Goal: Find specific page/section: Find specific page/section

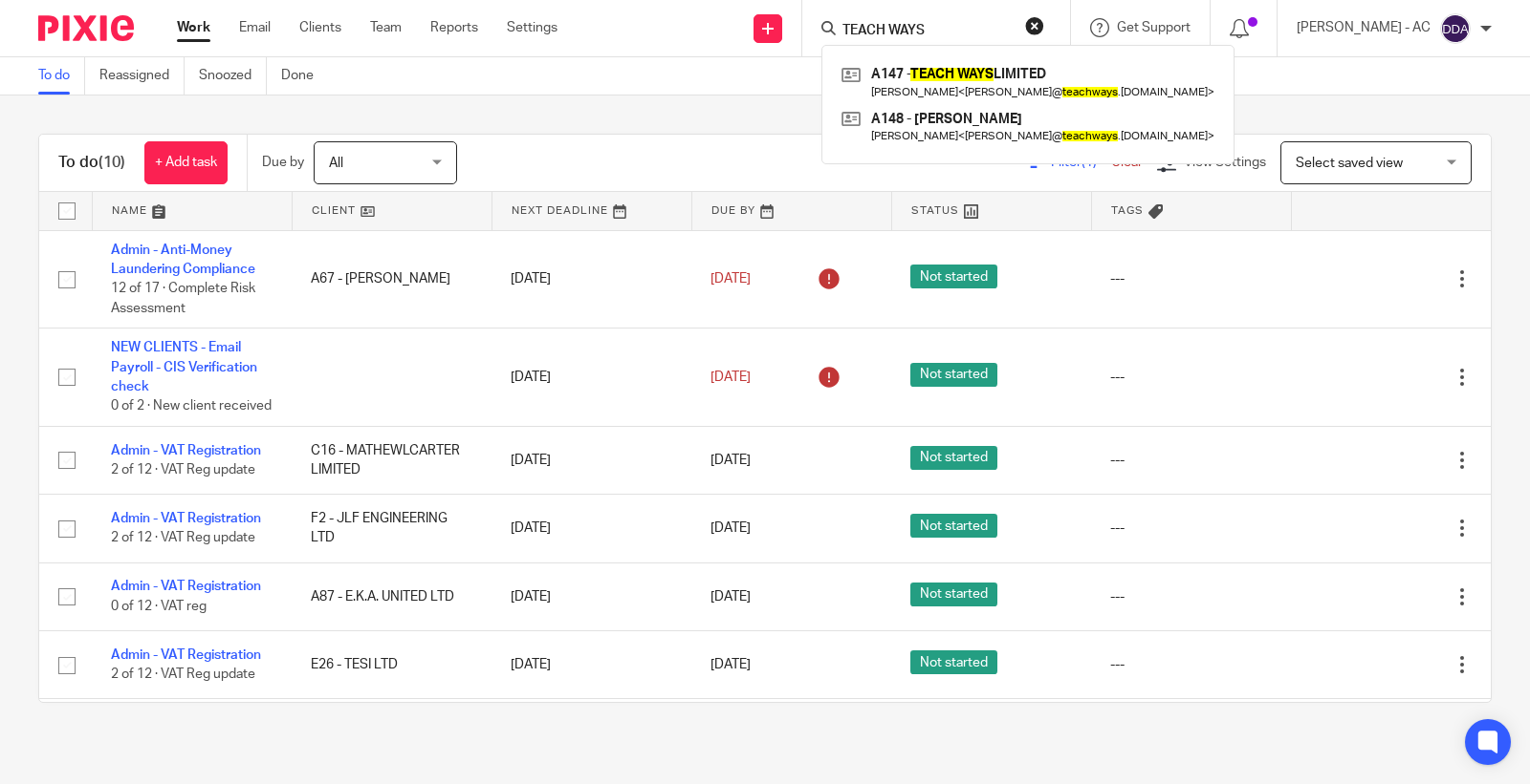
click at [961, 42] on div "TEACH WAYS A147 - TEACH WAYS LIMITED Theresa Anderson < theresa@ teachways .co.…" at bounding box center [936, 28] width 267 height 57
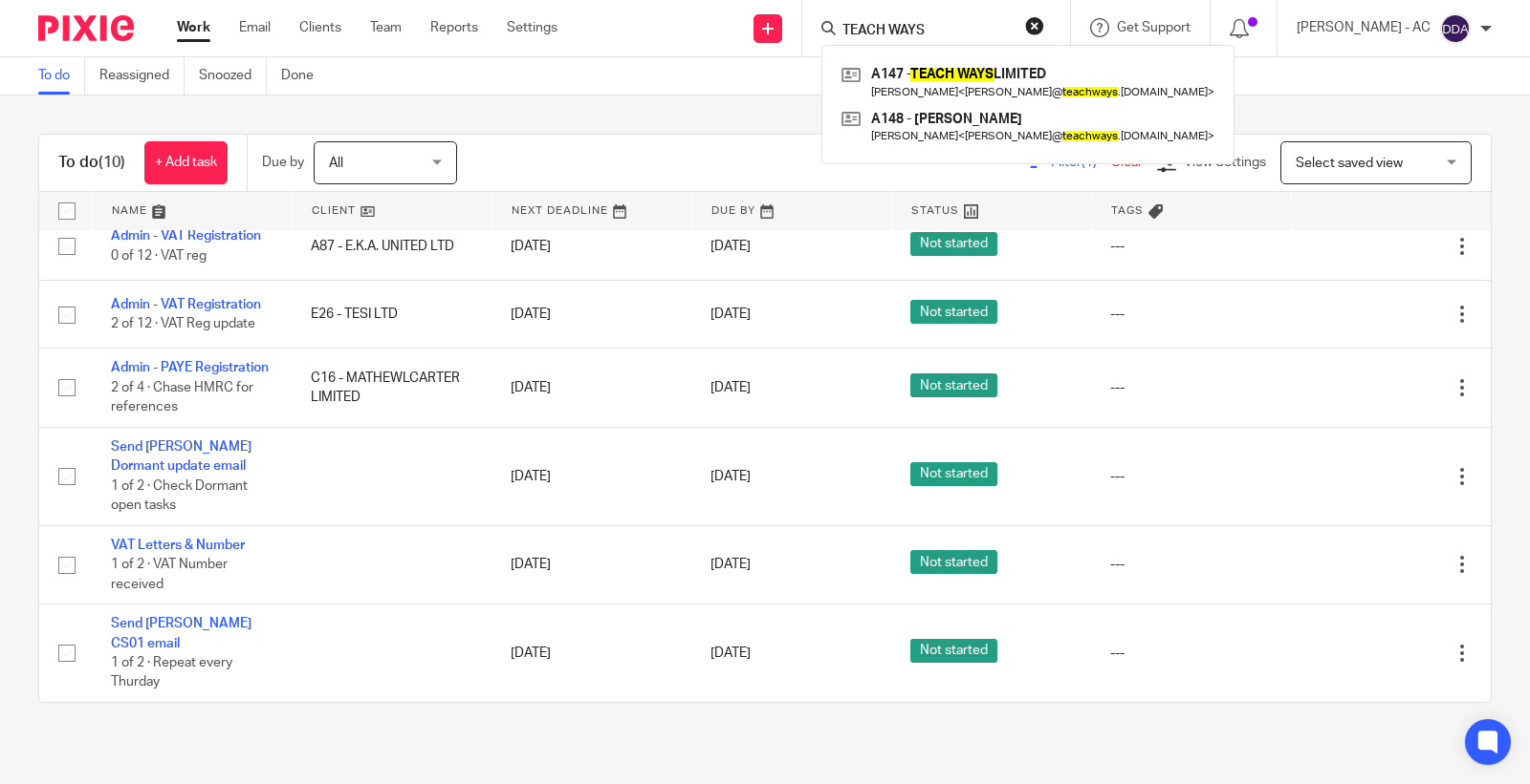
drag, startPoint x: 965, startPoint y: 30, endPoint x: 734, endPoint y: 26, distance: 231.0
click at [734, 26] on div "Send new email Create task Add client Request signature TEACH WAYS A147 - TEACH…" at bounding box center [1057, 28] width 943 height 57
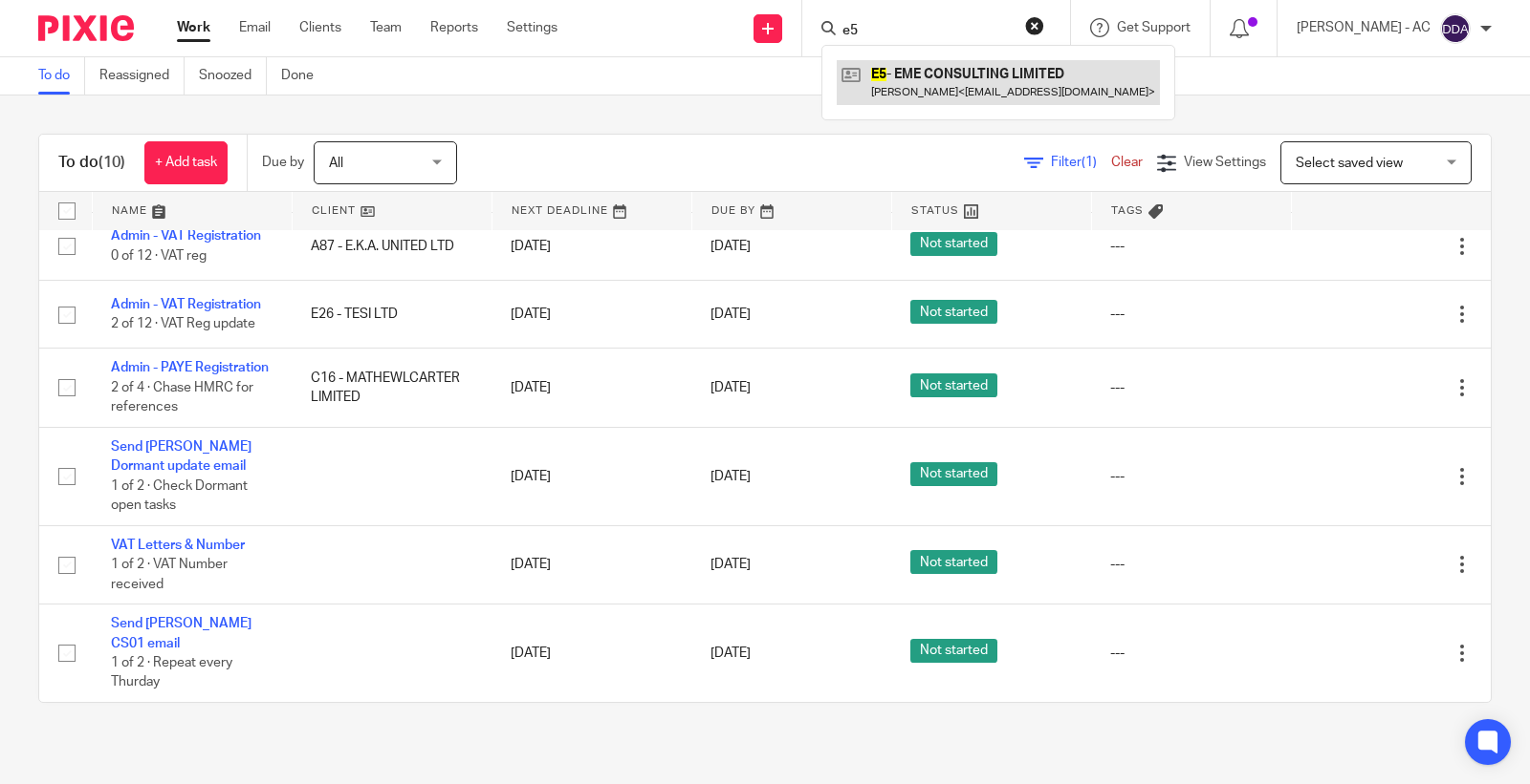
type input "e5"
drag, startPoint x: 963, startPoint y: 67, endPoint x: 952, endPoint y: 64, distance: 11.4
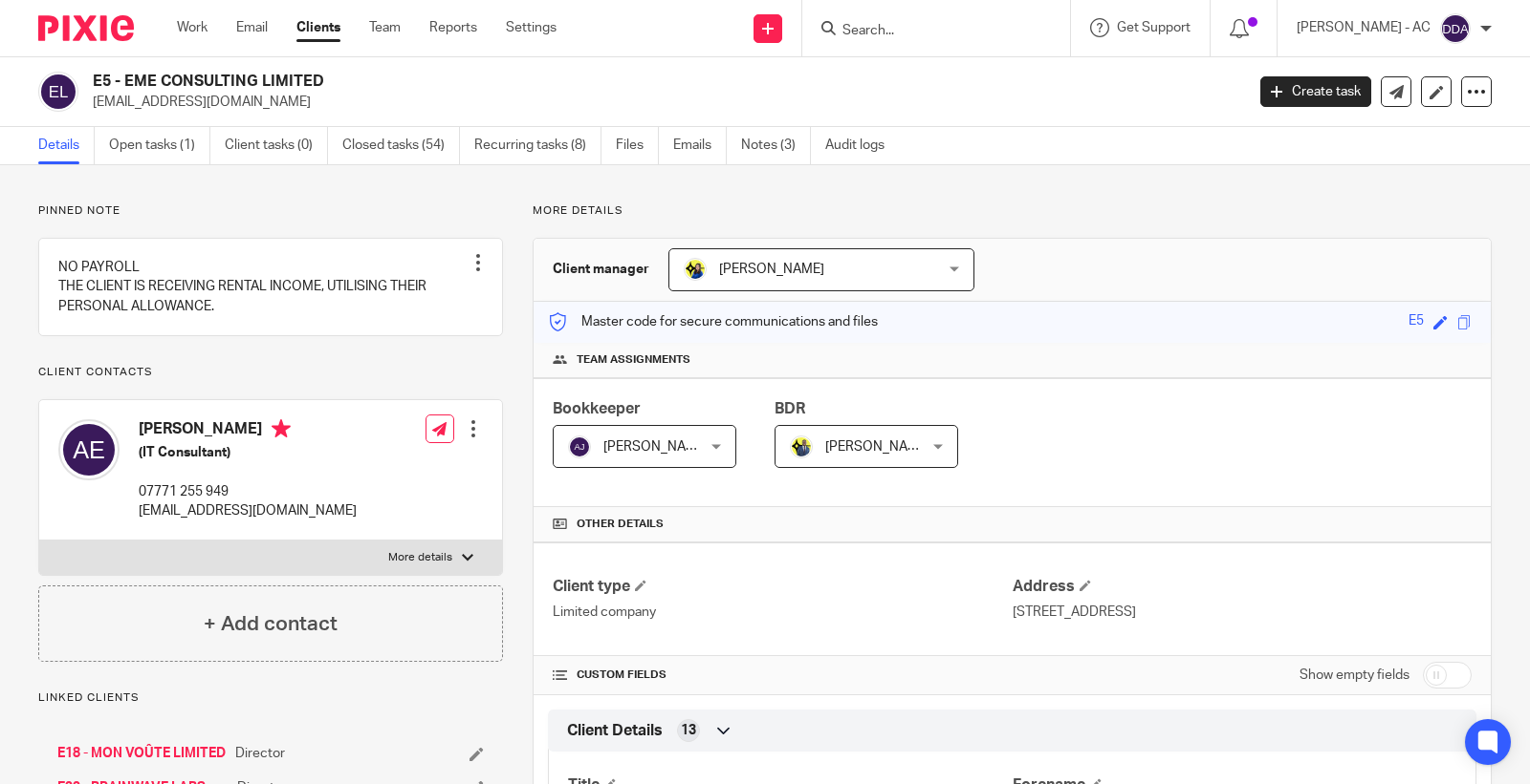
drag, startPoint x: 128, startPoint y: 80, endPoint x: 199, endPoint y: 80, distance: 71.0
click at [199, 80] on h2 "E5 - EME CONSULTING LIMITED" at bounding box center [548, 82] width 911 height 20
drag, startPoint x: 126, startPoint y: 74, endPoint x: 339, endPoint y: 77, distance: 213.0
click at [339, 77] on h2 "E5 - EME CONSULTING LIMITED" at bounding box center [548, 82] width 911 height 20
copy h2 "EME CONSULTING LIMITED"
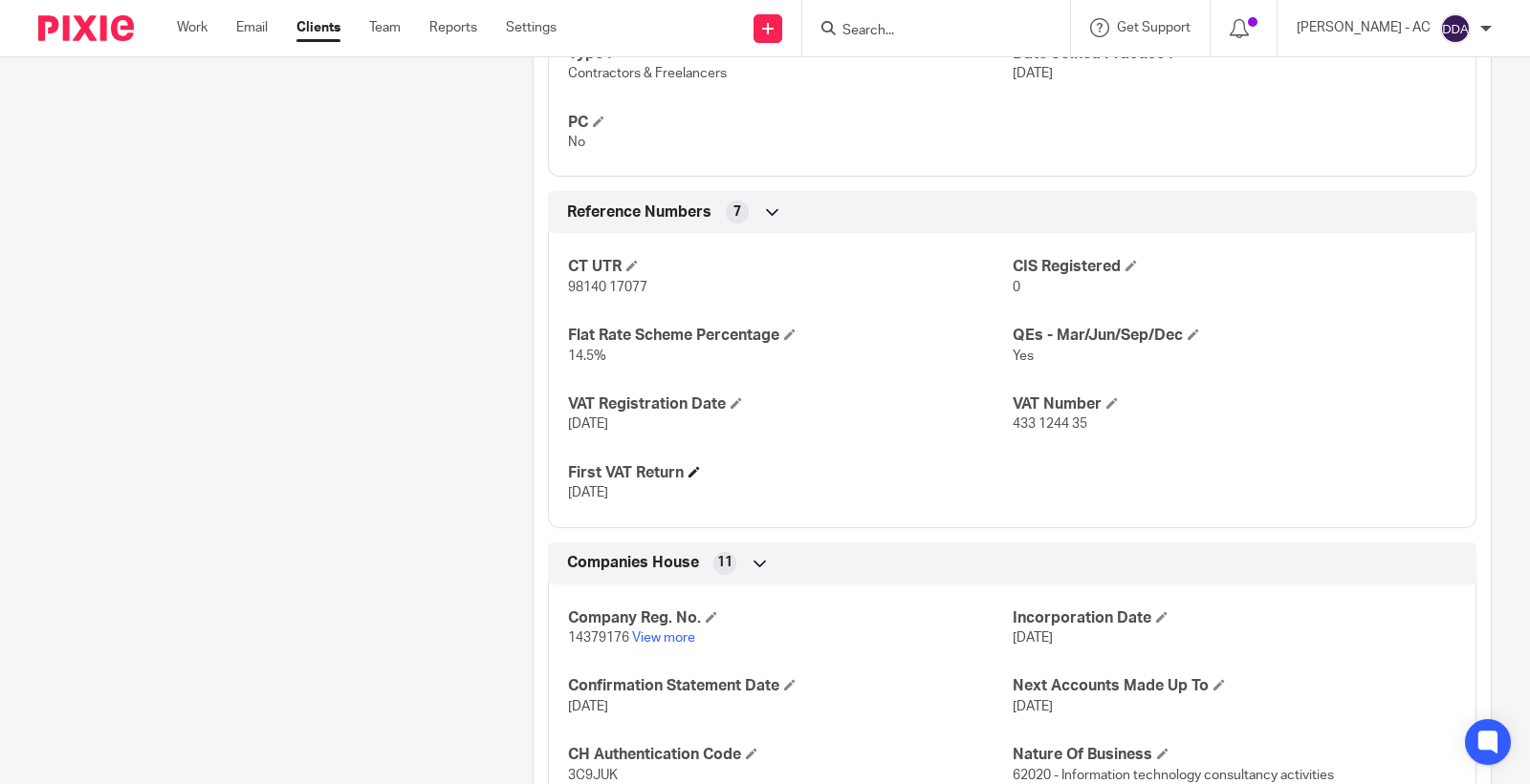
scroll to position [1486, 0]
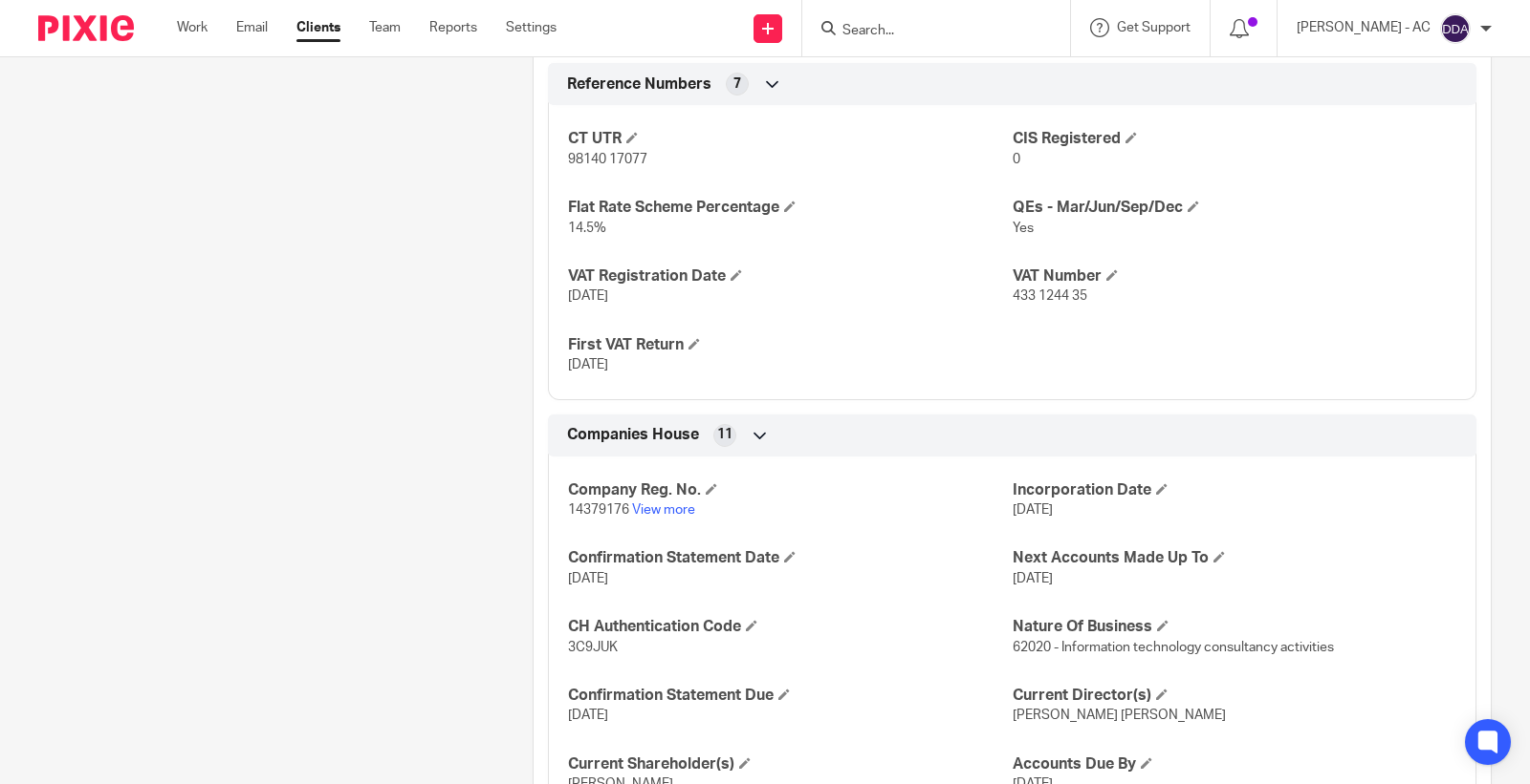
click at [604, 507] on span "14379176" at bounding box center [598, 510] width 61 height 13
click at [603, 507] on span "14379176" at bounding box center [598, 510] width 61 height 13
copy p "14379176"
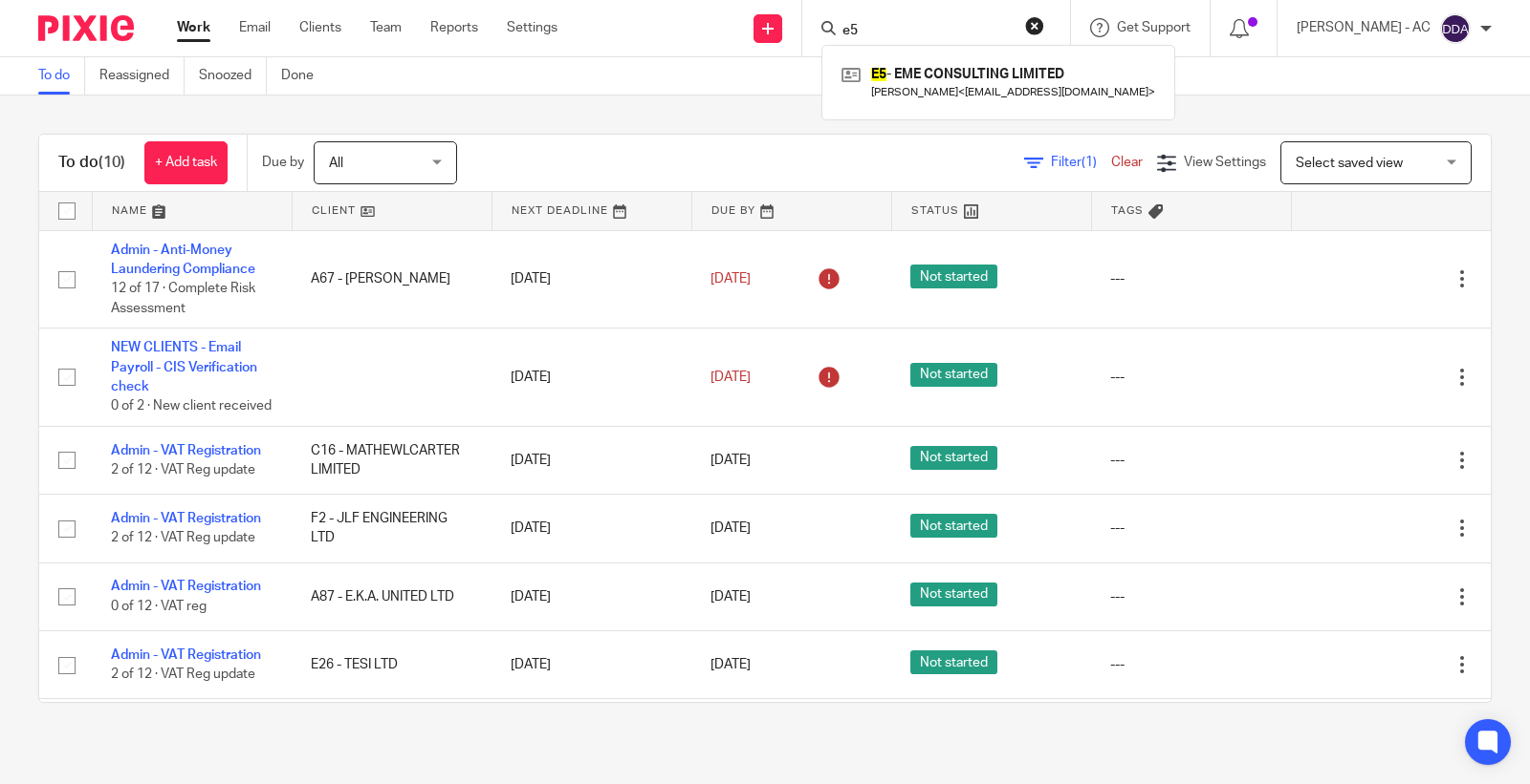
scroll to position [378, 0]
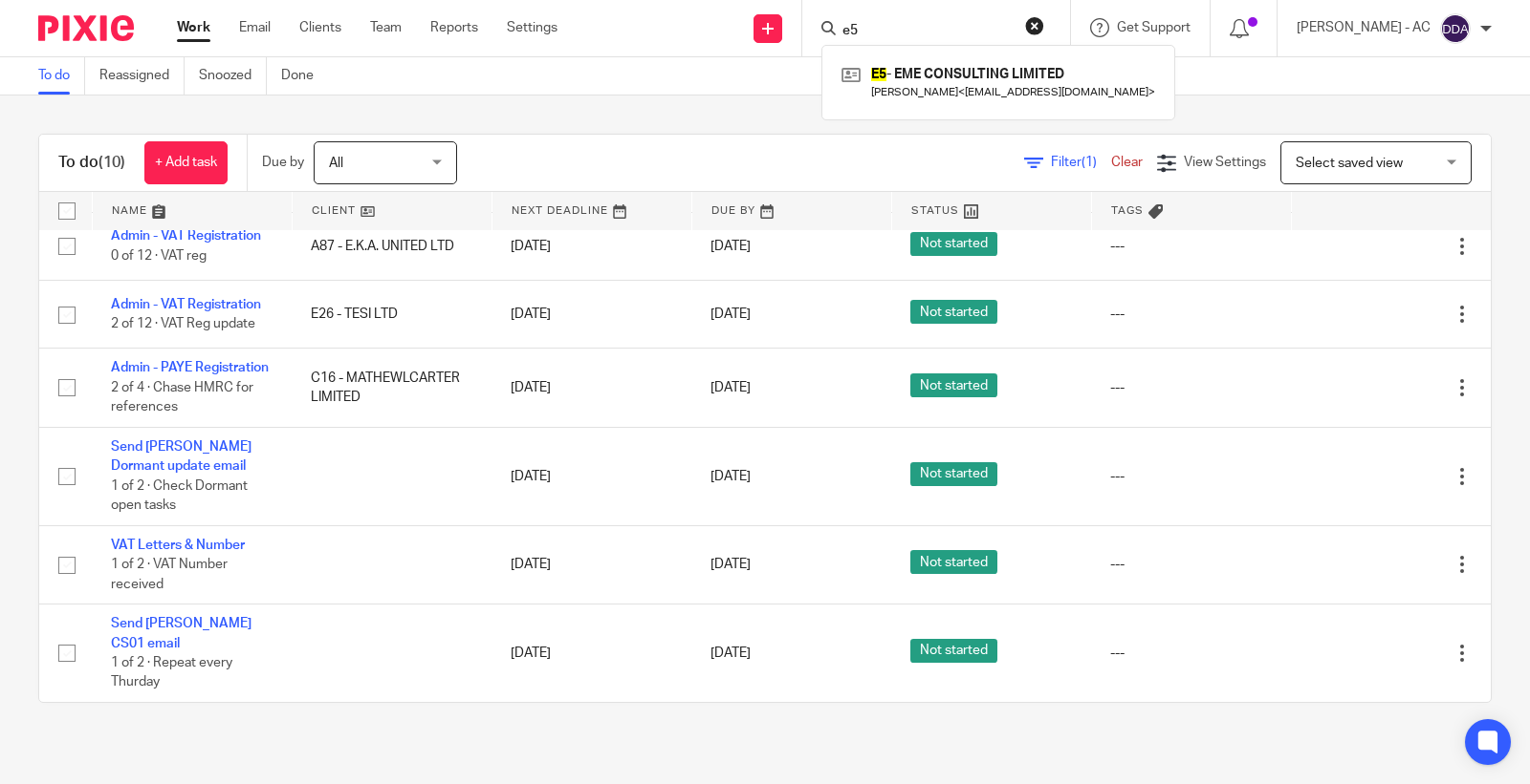
drag, startPoint x: 932, startPoint y: 42, endPoint x: 836, endPoint y: 25, distance: 97.5
click at [836, 25] on div "e5 E5 - EME CONSULTING LIMITED Asuquo Ekpe < michaelekpe@gmail.com >" at bounding box center [936, 28] width 267 height 57
click at [941, 29] on input "e5" at bounding box center [926, 31] width 172 height 17
click at [940, 29] on input "e5" at bounding box center [926, 31] width 172 height 17
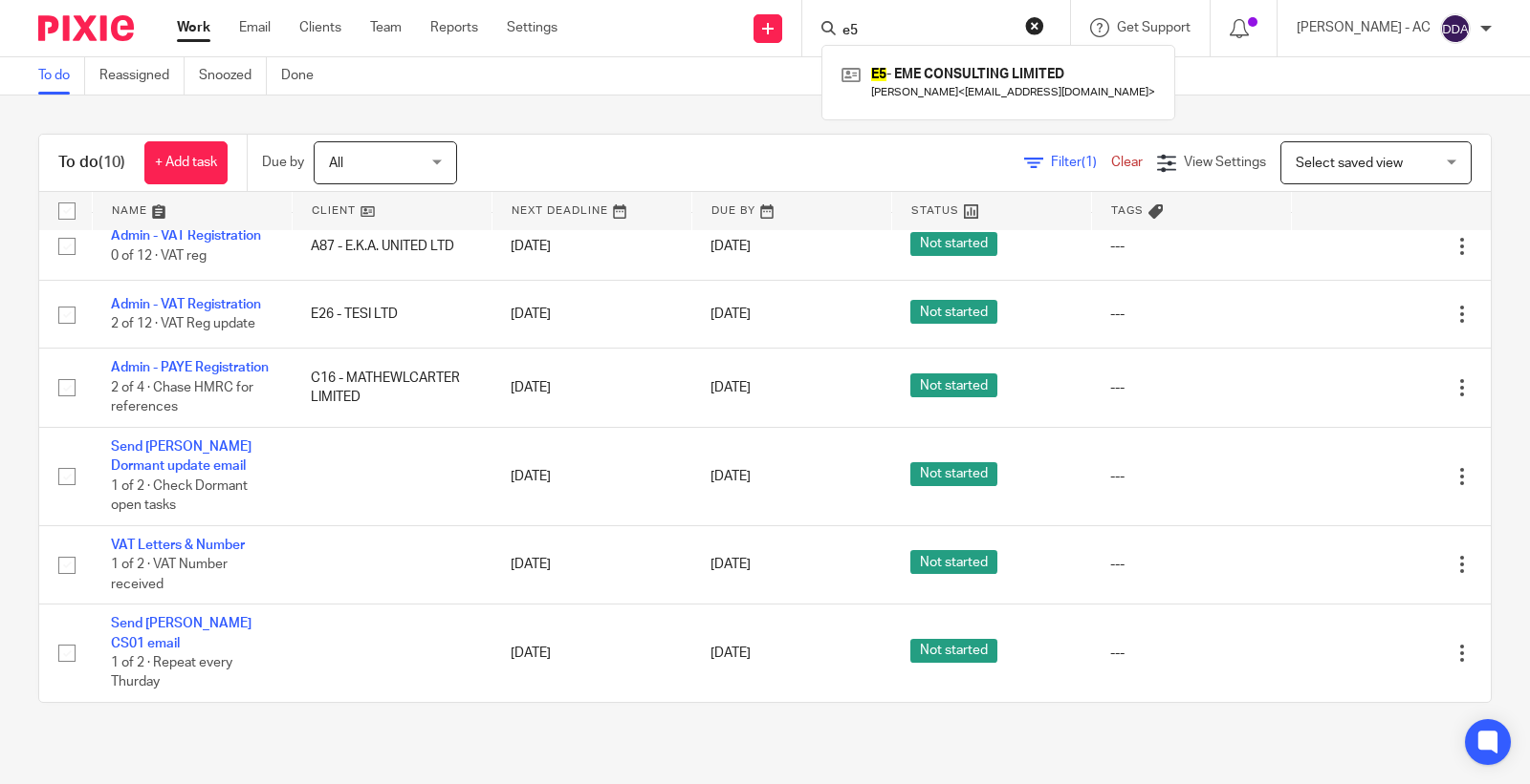
click at [938, 29] on input "e5" at bounding box center [926, 31] width 172 height 17
paste input "jamesmulheron88@gmail.com"
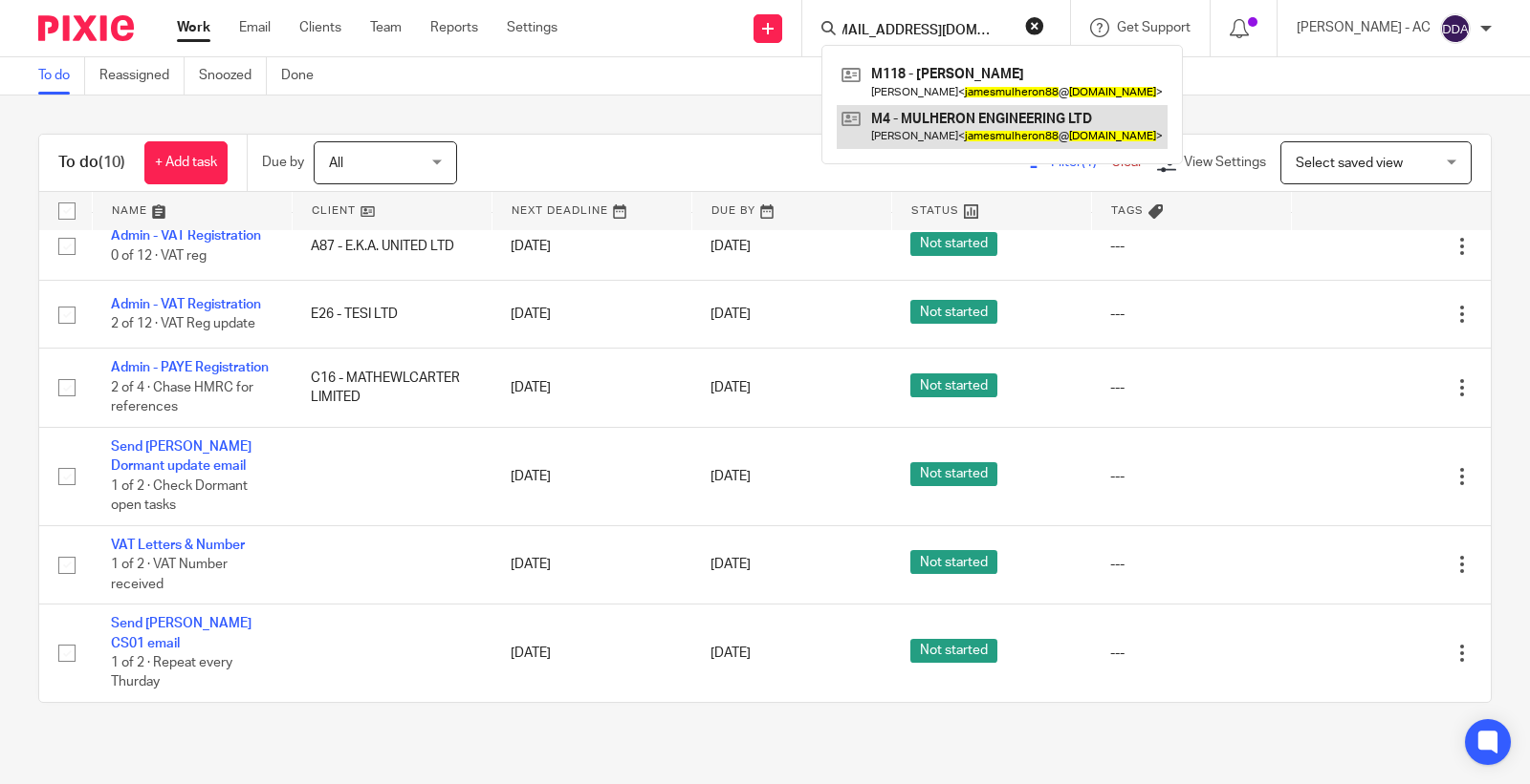
type input "jamesmulheron88@gmail.com"
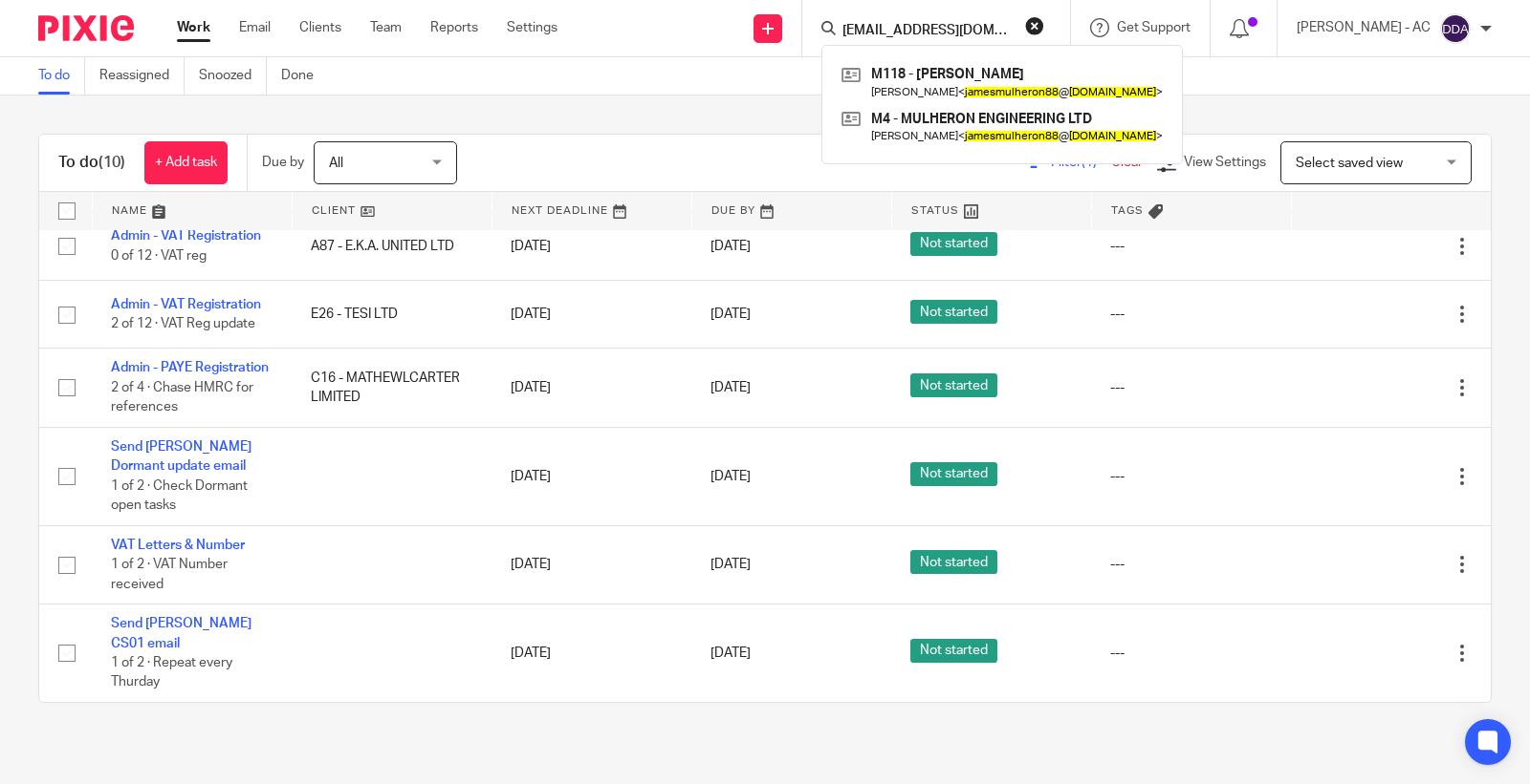
click at [1044, 29] on button "reset" at bounding box center [1034, 25] width 19 height 19
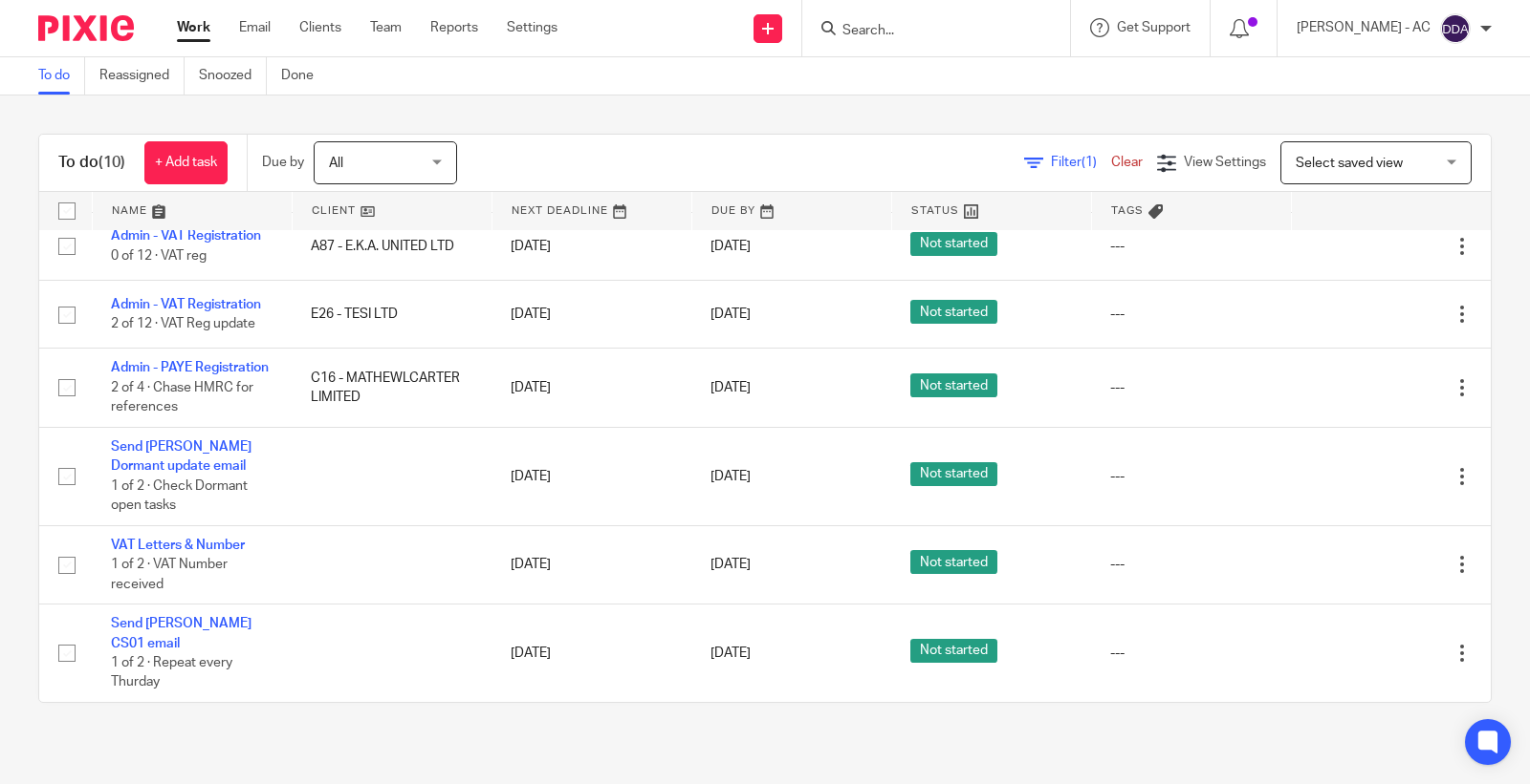
click at [935, 33] on input "Search" at bounding box center [926, 31] width 172 height 17
paste input "robcoulson@live.co.uk"
click at [1000, 30] on input "robcoulson@live.co.uk" at bounding box center [915, 31] width 172 height 17
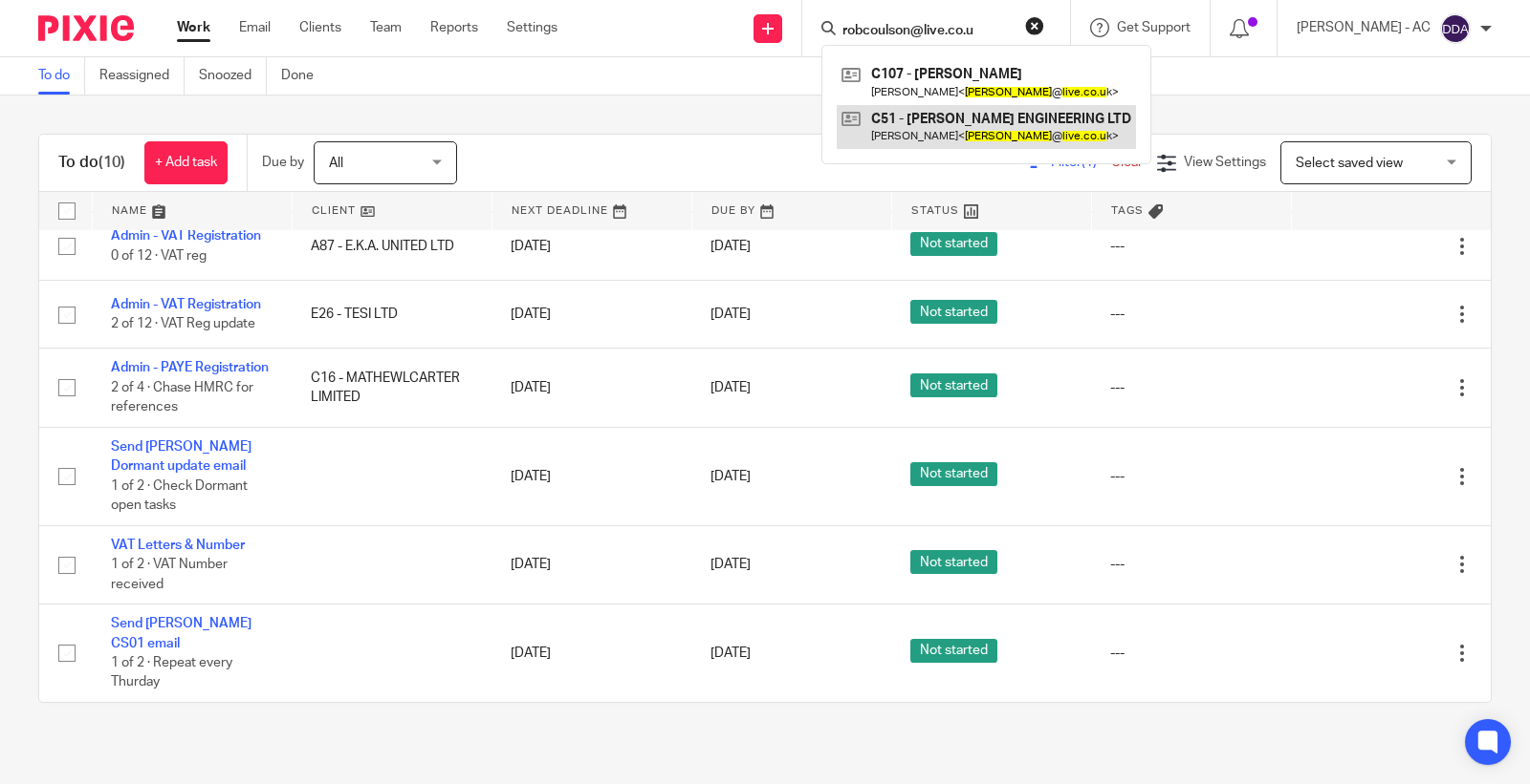
type input "robcoulson@live.co.u"
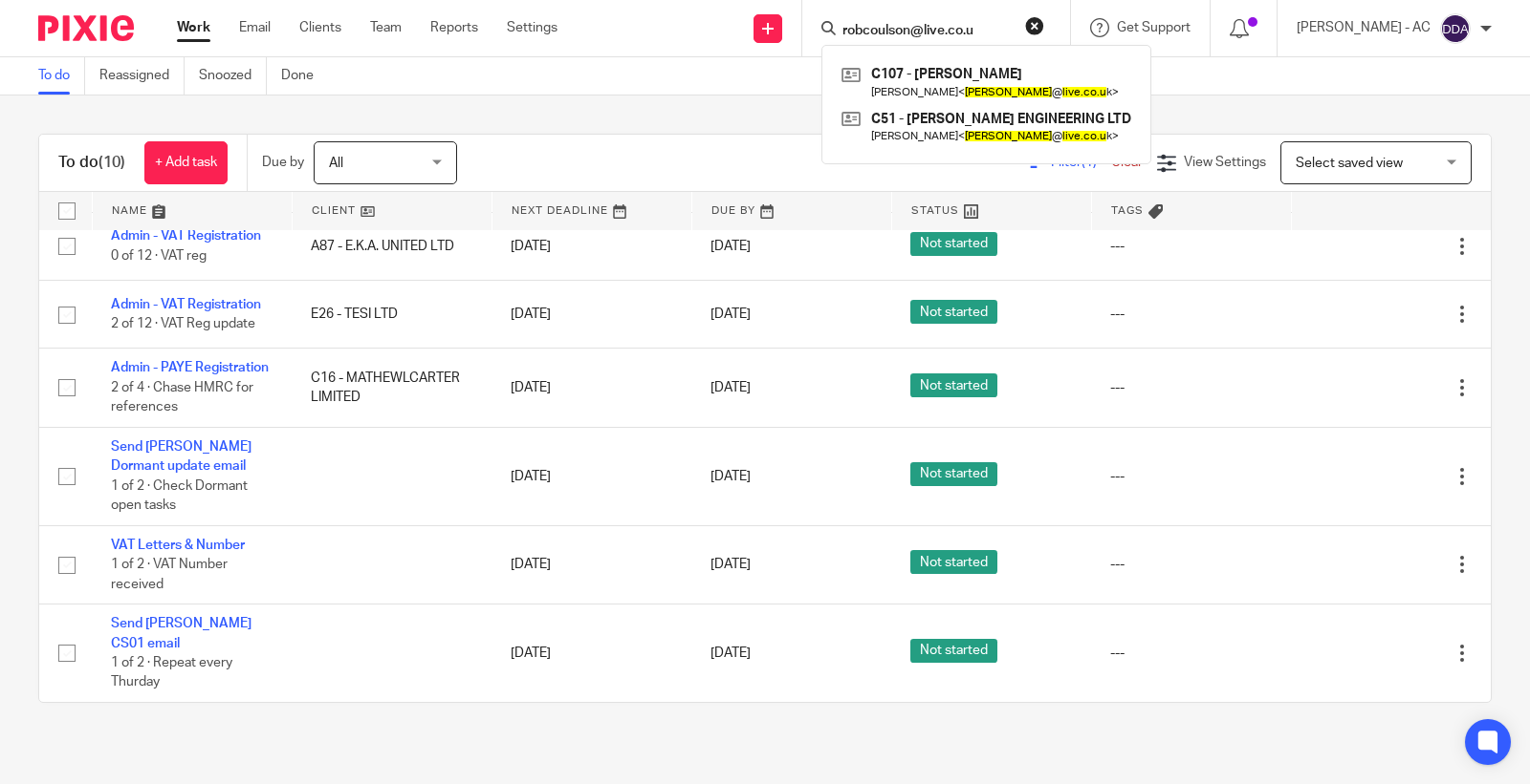
click at [1030, 24] on form "robcoulson@live.co.u" at bounding box center [942, 28] width 204 height 24
click at [1044, 27] on button "reset" at bounding box center [1034, 25] width 19 height 19
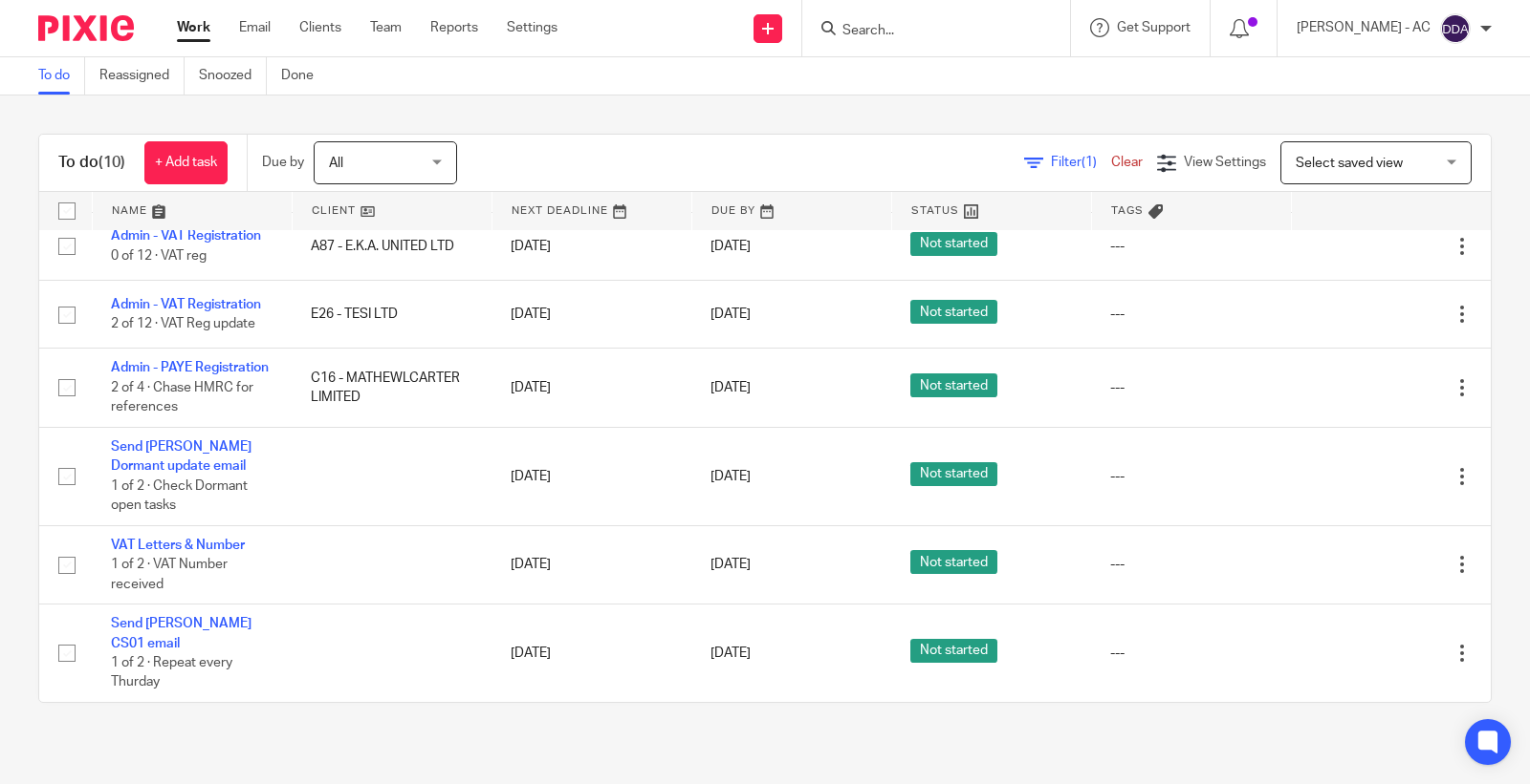
click at [973, 32] on input "Search" at bounding box center [926, 31] width 172 height 17
paste input "paulabowen21@gmail.com"
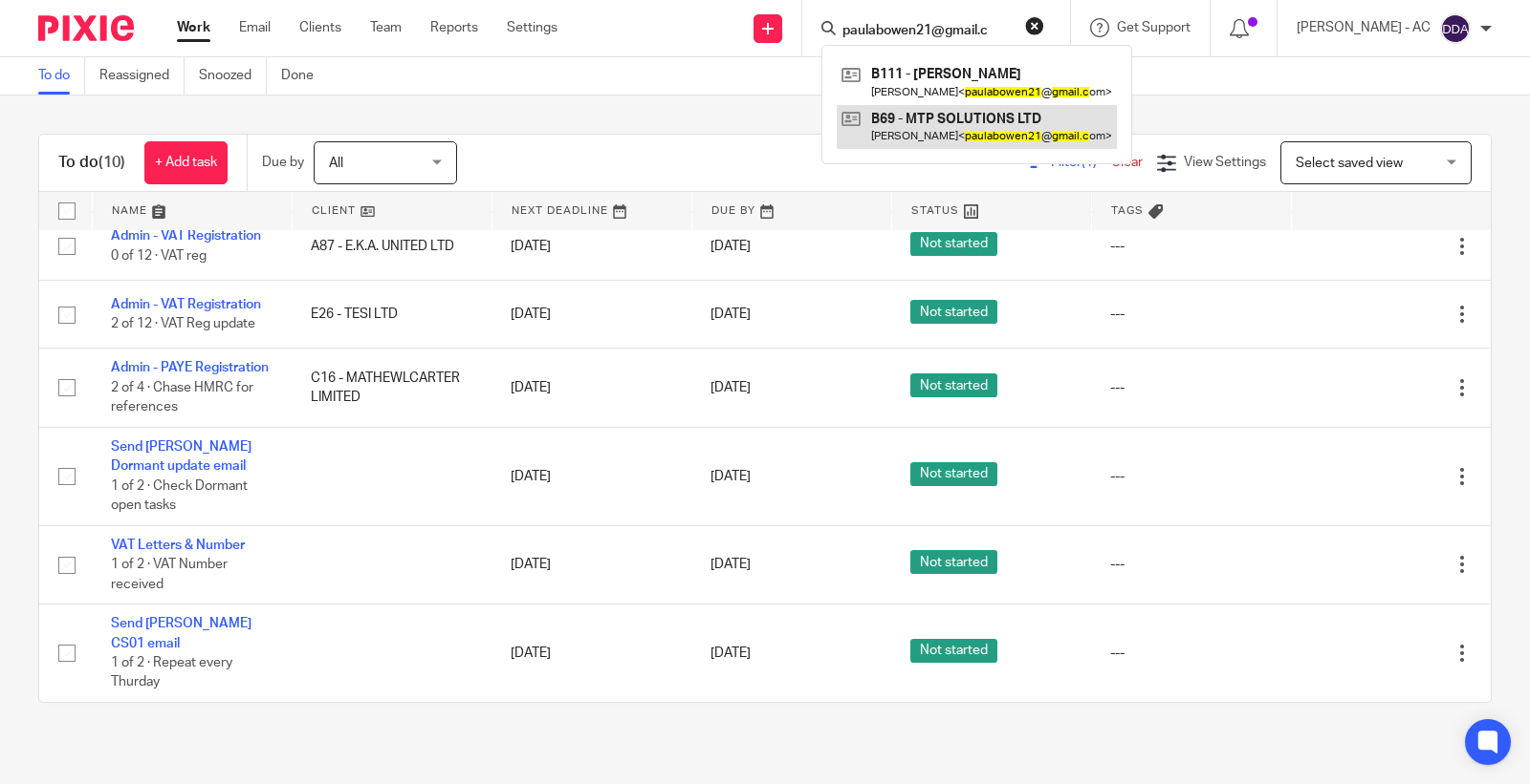
type input "paulabowen21@gmail.c"
click at [1044, 24] on button "reset" at bounding box center [1034, 25] width 19 height 19
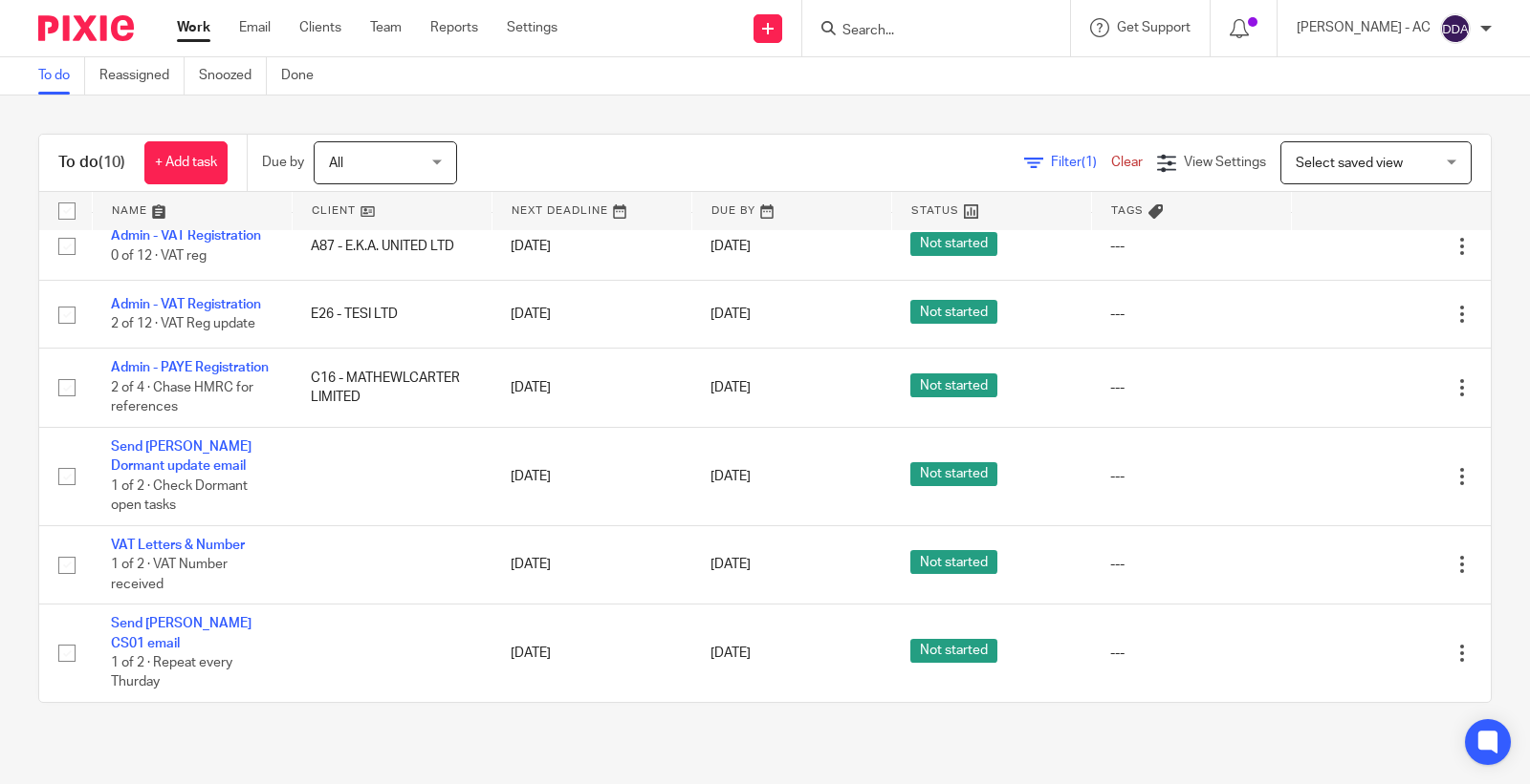
click at [873, 33] on input "Search" at bounding box center [926, 31] width 172 height 17
paste input "[EMAIL_ADDRESS][DOMAIN_NAME]"
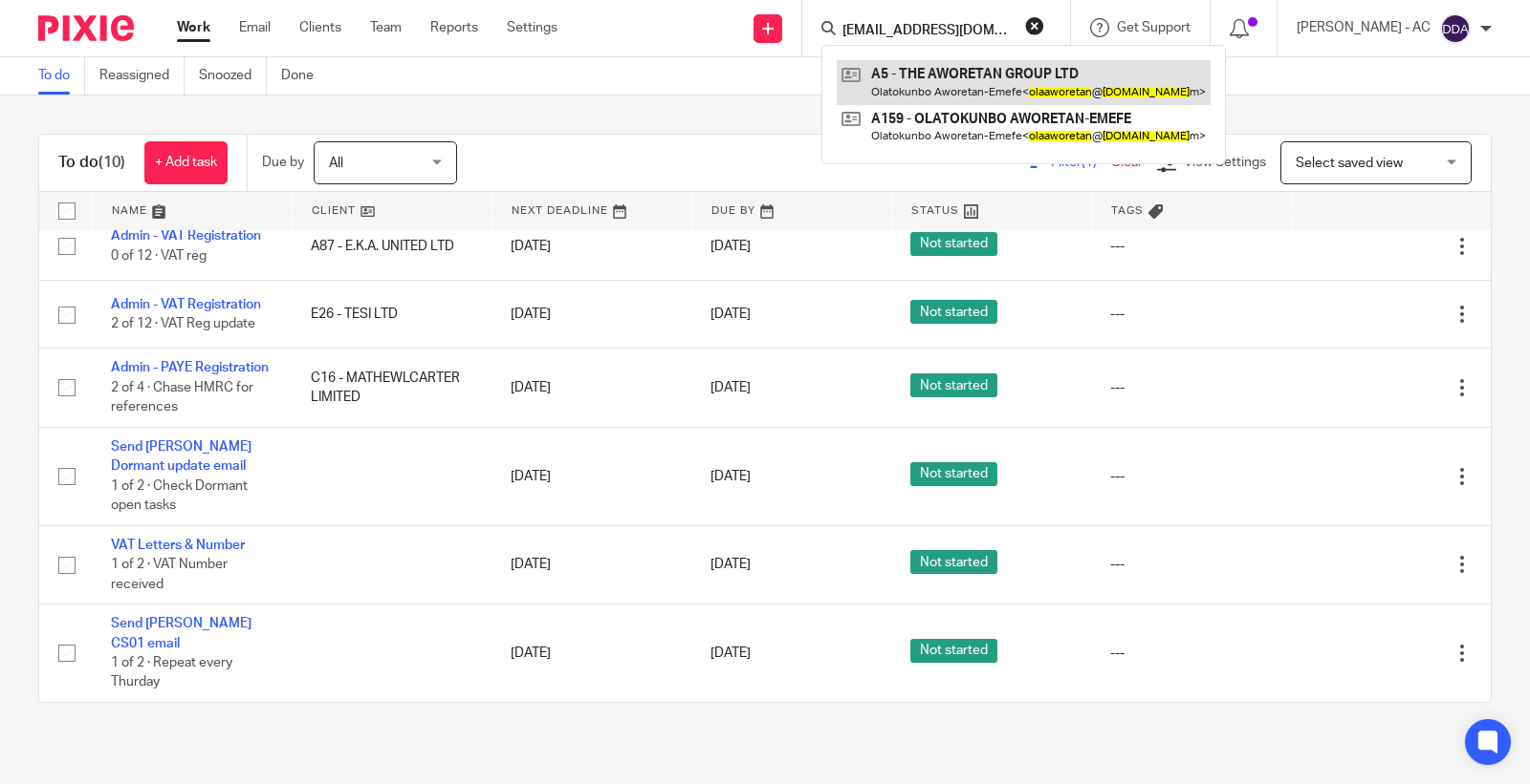
type input "olaaworetan@gmail.co"
drag, startPoint x: 966, startPoint y: 80, endPoint x: 962, endPoint y: 96, distance: 16.5
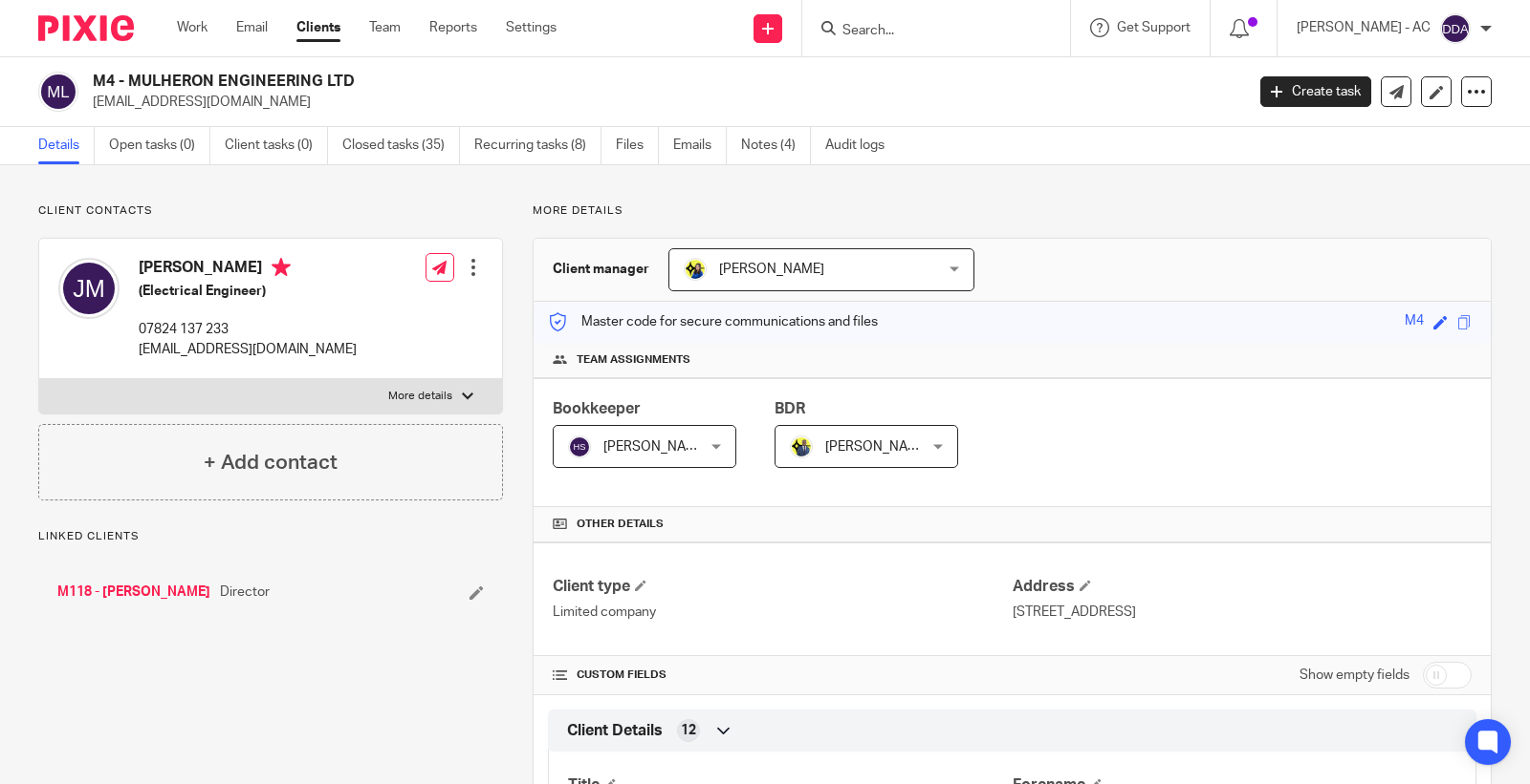
drag, startPoint x: 127, startPoint y: 83, endPoint x: 353, endPoint y: 83, distance: 226.0
click at [353, 83] on h2 "M4 - MULHERON ENGINEERING LTD" at bounding box center [548, 82] width 911 height 20
copy h2 "MULHERON ENGINEERING LTD"
click at [336, 94] on div "C51 - [PERSON_NAME] ENGINEERING LTD [EMAIL_ADDRESS][DOMAIN_NAME]" at bounding box center [662, 92] width 1139 height 40
drag, startPoint x: 138, startPoint y: 78, endPoint x: 346, endPoint y: 75, distance: 208.0
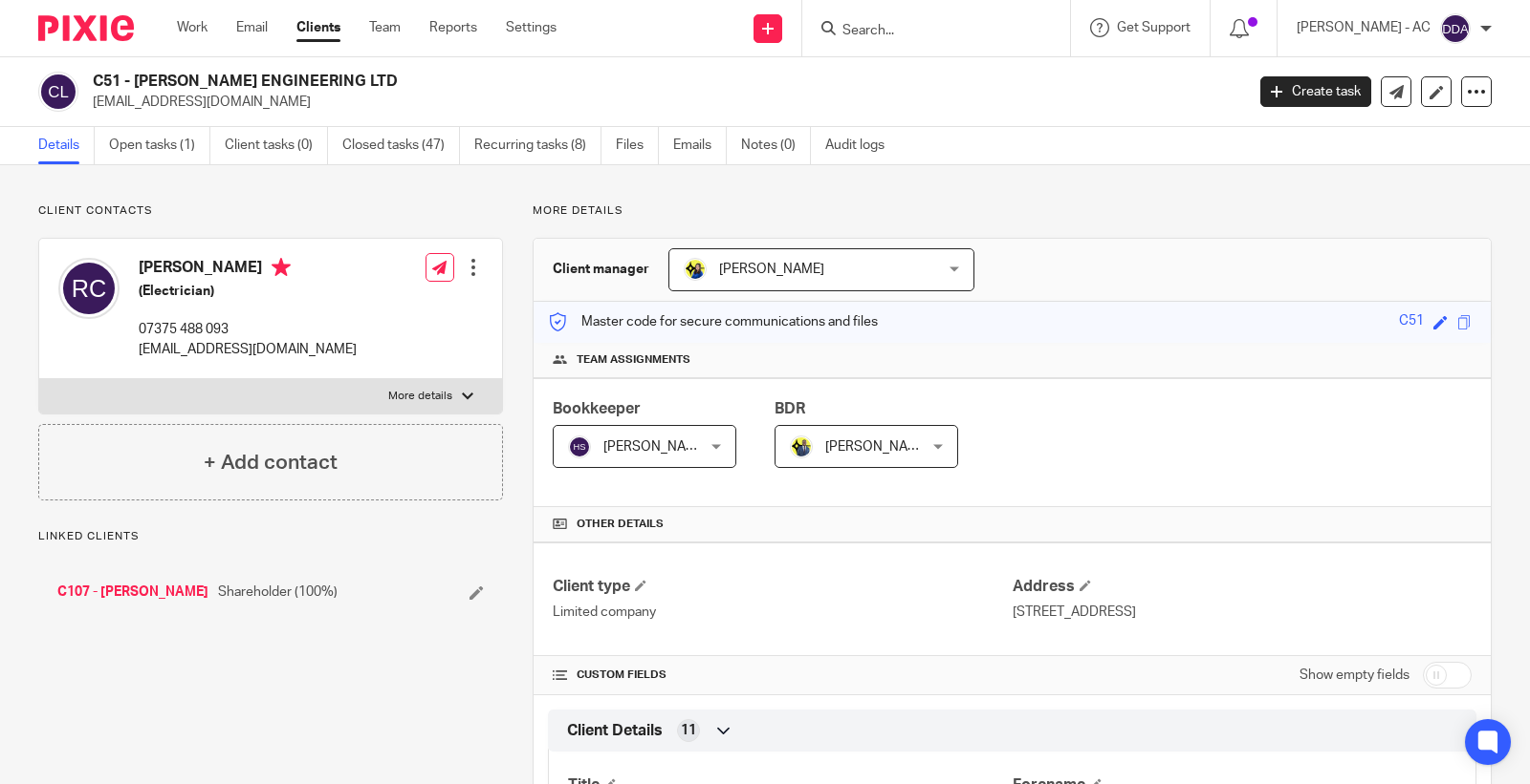
click at [346, 75] on h2 "C51 - [PERSON_NAME] ENGINEERING LTD" at bounding box center [548, 82] width 911 height 20
copy h2 "[PERSON_NAME] ENGINEERING LTD"
drag, startPoint x: 135, startPoint y: 84, endPoint x: 292, endPoint y: 81, distance: 157.0
click at [292, 81] on h2 "B69 - MTP SOLUTIONS LTD" at bounding box center [548, 82] width 911 height 20
copy h2 "MTP SOLUTIONS LTD"
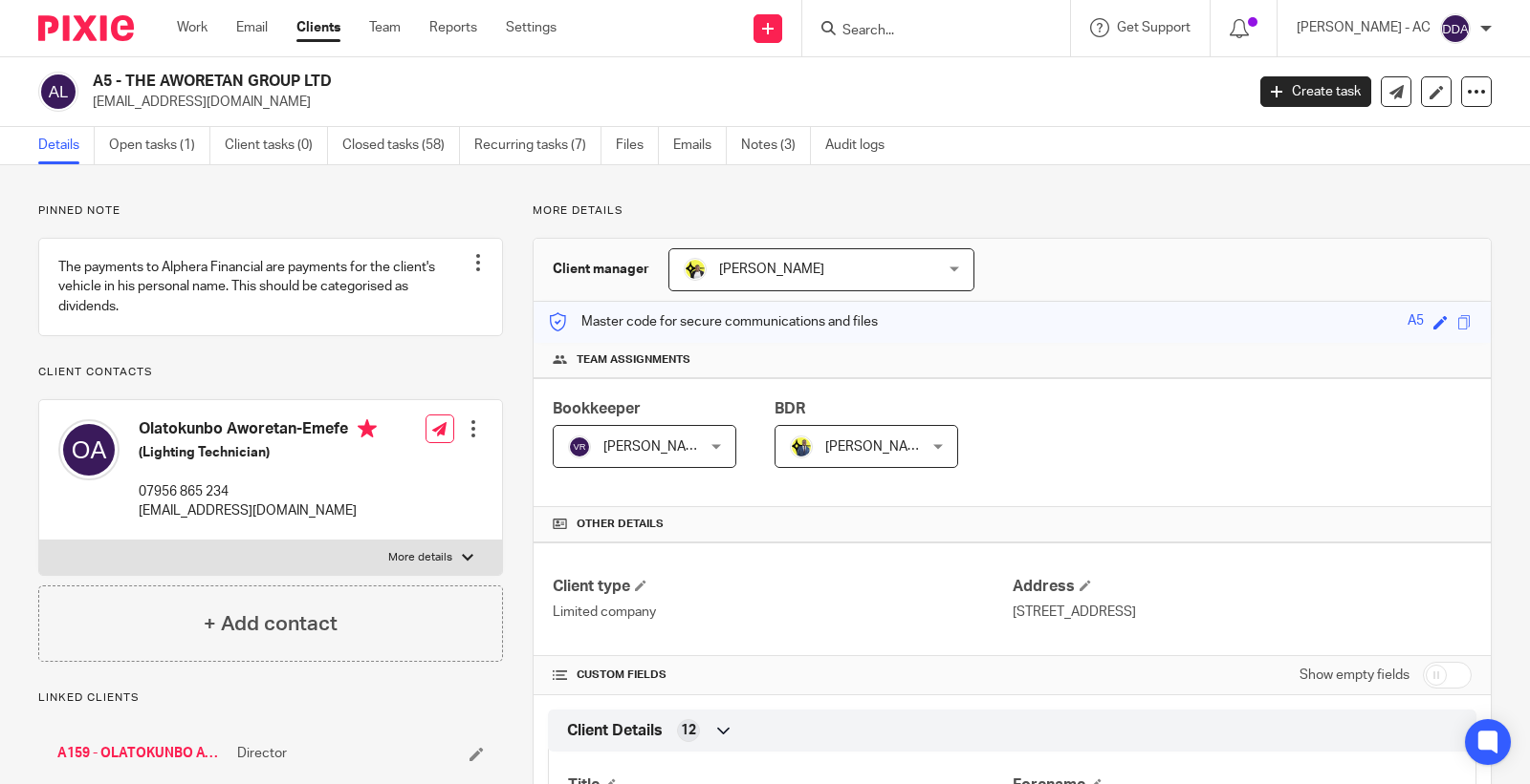
click at [336, 84] on h2 "A5 - THE AWORETAN GROUP LTD" at bounding box center [548, 82] width 911 height 20
